Goal: Obtain resource: Obtain resource

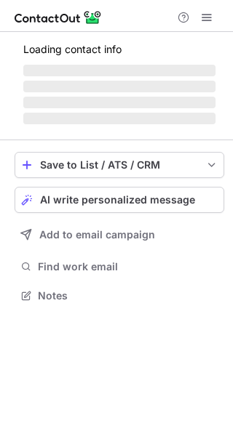
scroll to position [295, 233]
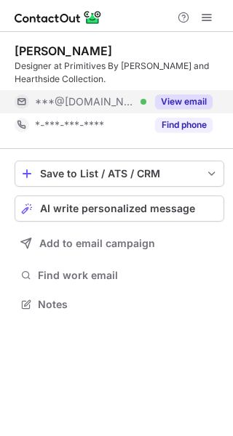
click at [195, 100] on button "View email" at bounding box center [183, 102] width 57 height 15
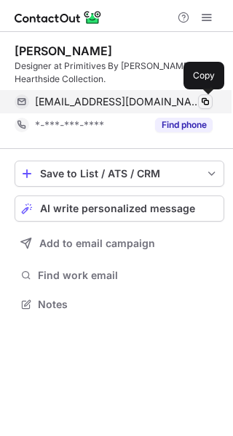
click at [206, 102] on span at bounding box center [205, 102] width 12 height 12
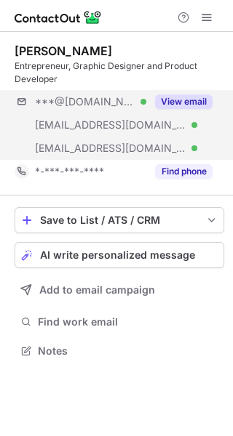
scroll to position [341, 233]
click at [191, 103] on button "View email" at bounding box center [183, 102] width 57 height 15
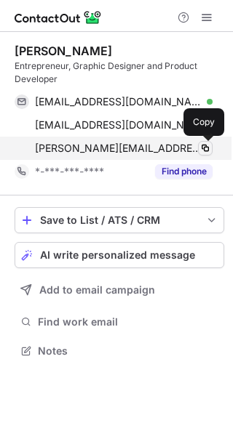
click at [205, 148] on span at bounding box center [205, 149] width 12 height 12
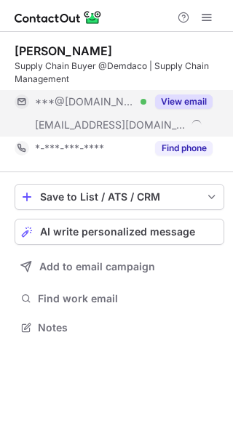
scroll to position [318, 233]
click at [197, 102] on button "View email" at bounding box center [183, 102] width 57 height 15
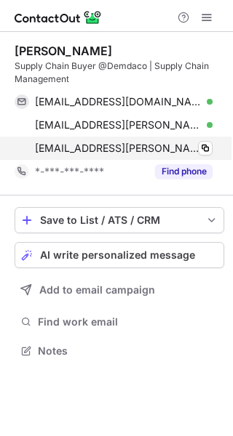
scroll to position [341, 233]
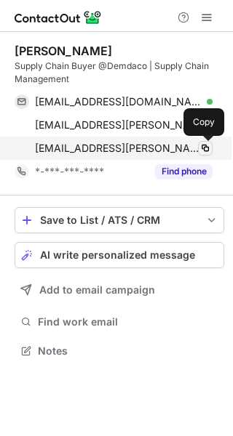
click at [206, 148] on span at bounding box center [205, 149] width 12 height 12
